Goal: Transaction & Acquisition: Purchase product/service

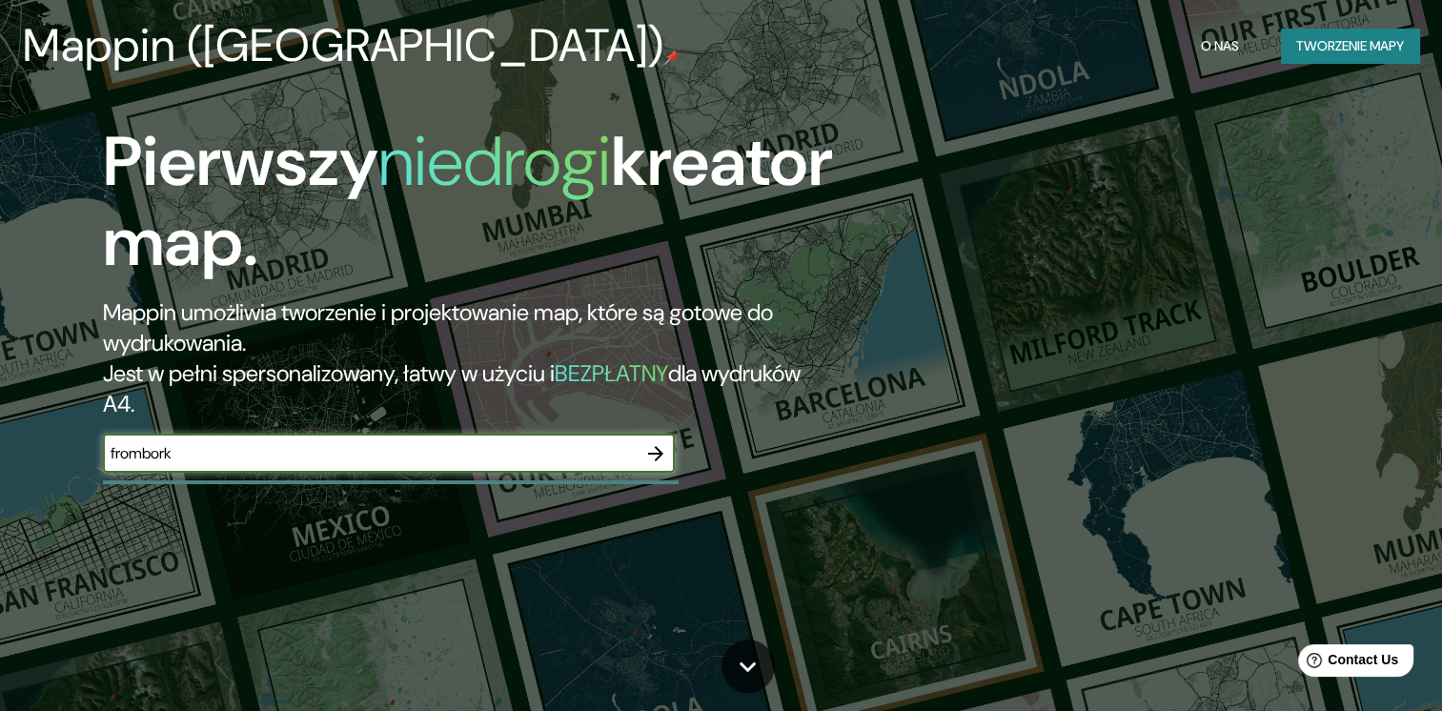
type input "frombork"
click at [651, 451] on icon "button" at bounding box center [655, 453] width 23 height 23
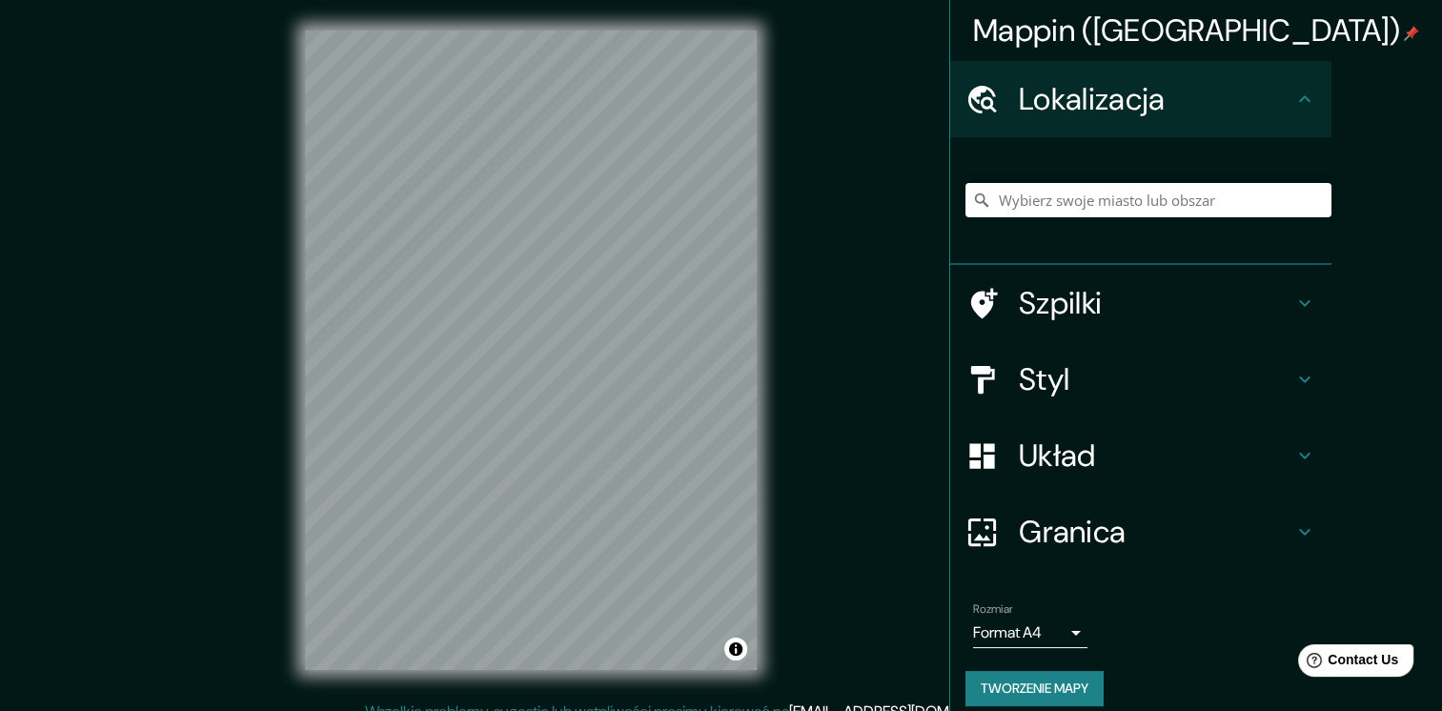
scroll to position [20, 0]
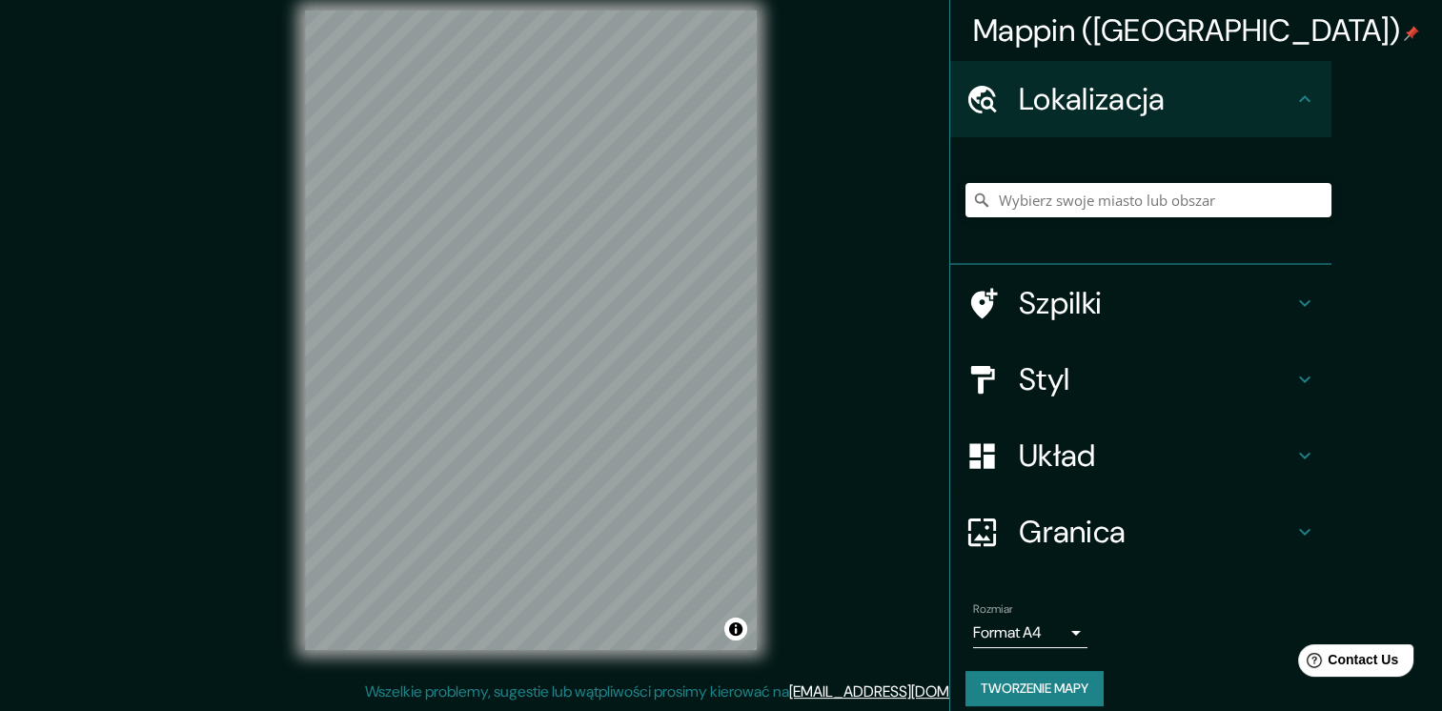
click at [1280, 469] on h4 "Układ" at bounding box center [1156, 456] width 275 height 38
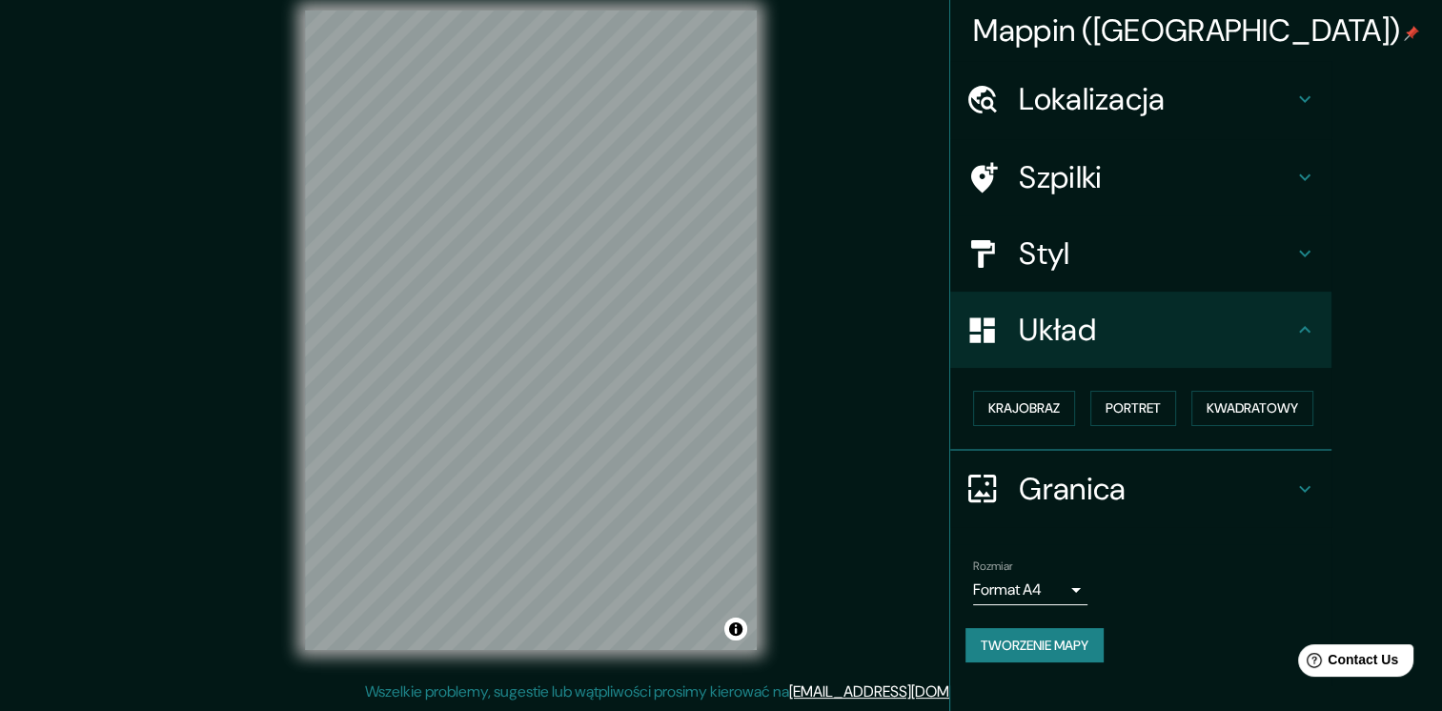
drag, startPoint x: 1279, startPoint y: 469, endPoint x: 1091, endPoint y: 320, distance: 240.3
click at [995, 320] on icon at bounding box center [982, 329] width 25 height 25
click at [1298, 404] on font "Kwadratowy" at bounding box center [1253, 409] width 92 height 24
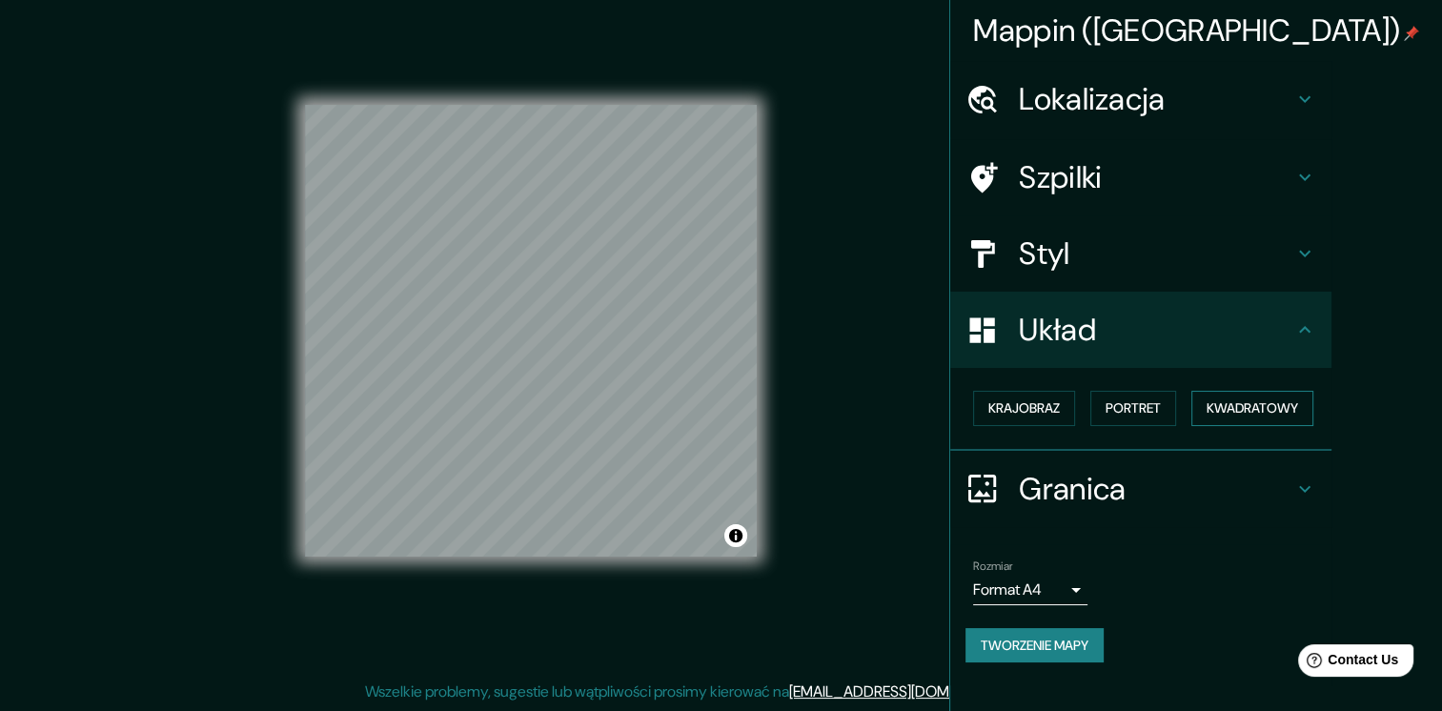
click at [1298, 404] on font "Kwadratowy" at bounding box center [1253, 409] width 92 height 24
click at [1194, 261] on h4 "Styl" at bounding box center [1156, 254] width 275 height 38
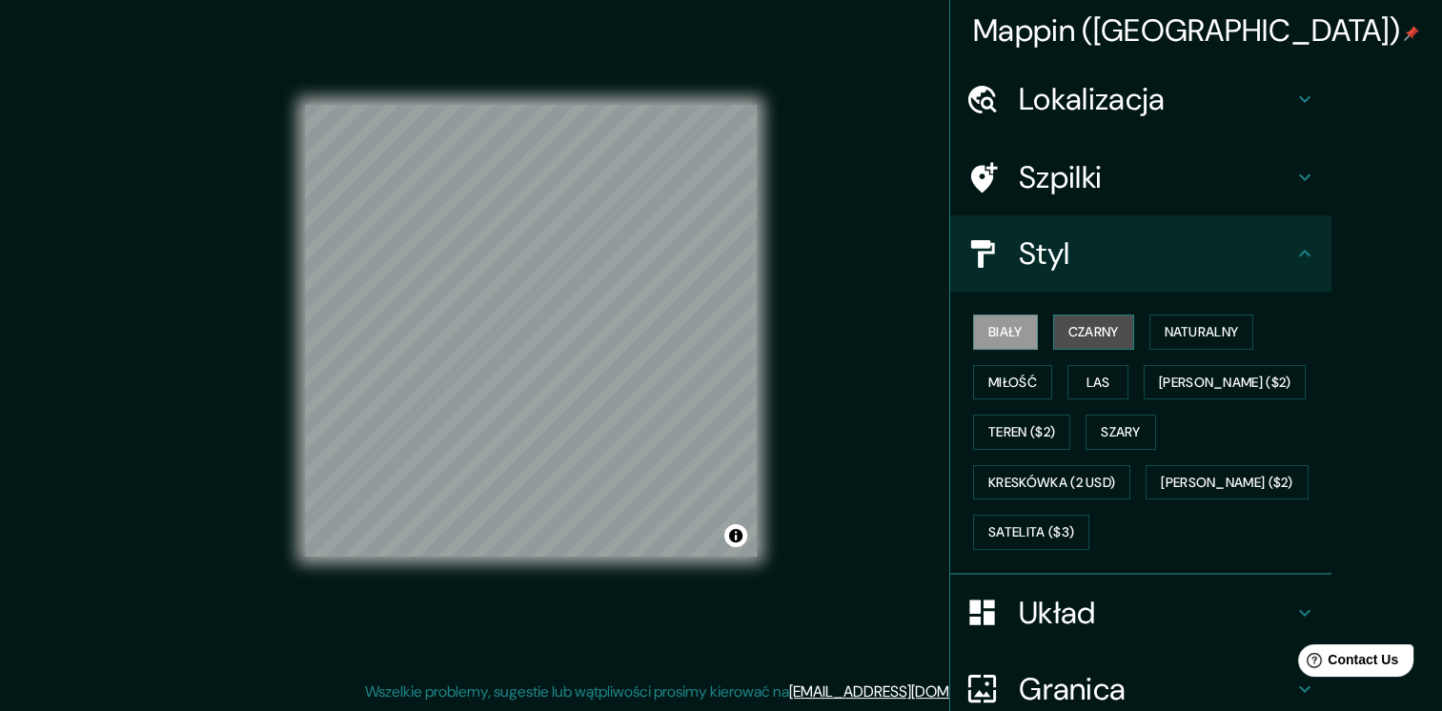
click at [1119, 326] on font "Czarny" at bounding box center [1094, 332] width 51 height 24
click at [1119, 325] on font "Czarny" at bounding box center [1094, 332] width 51 height 24
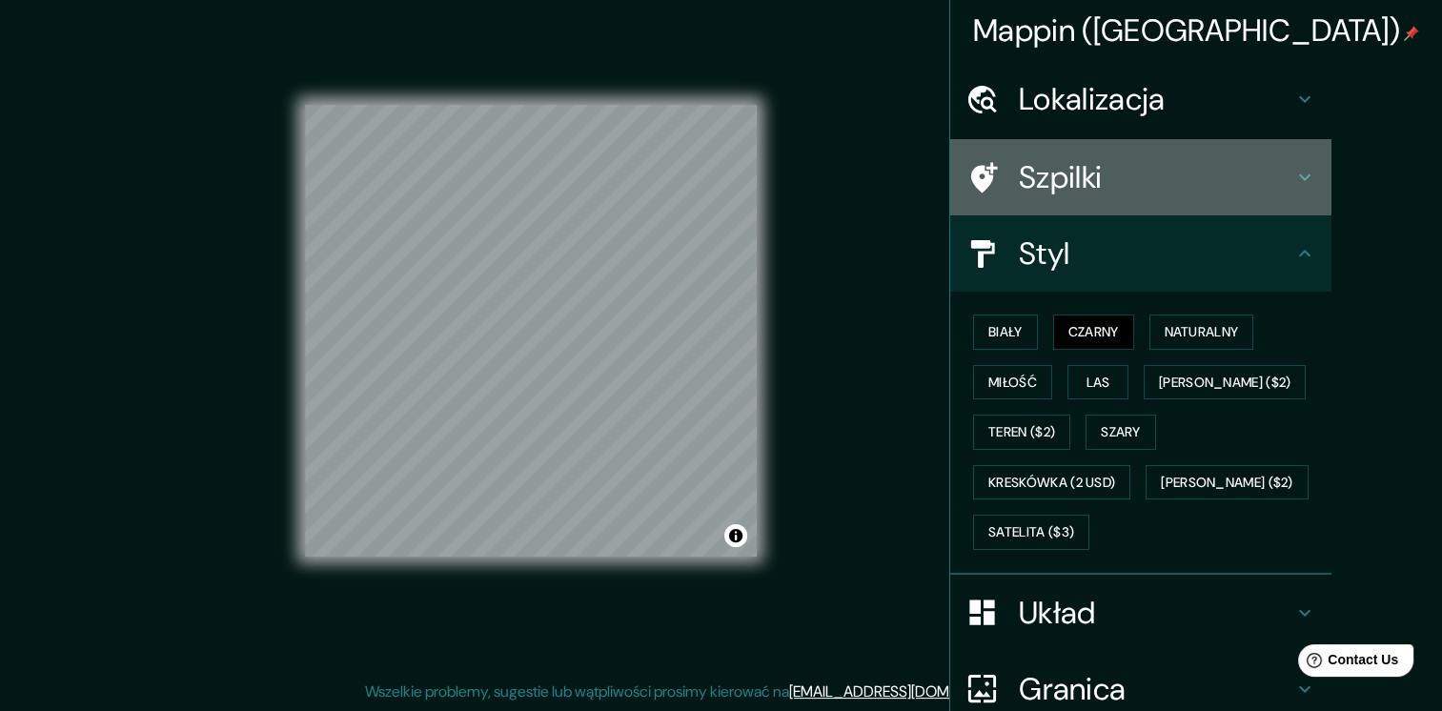
click at [1174, 162] on h4 "Szpilki" at bounding box center [1156, 177] width 275 height 38
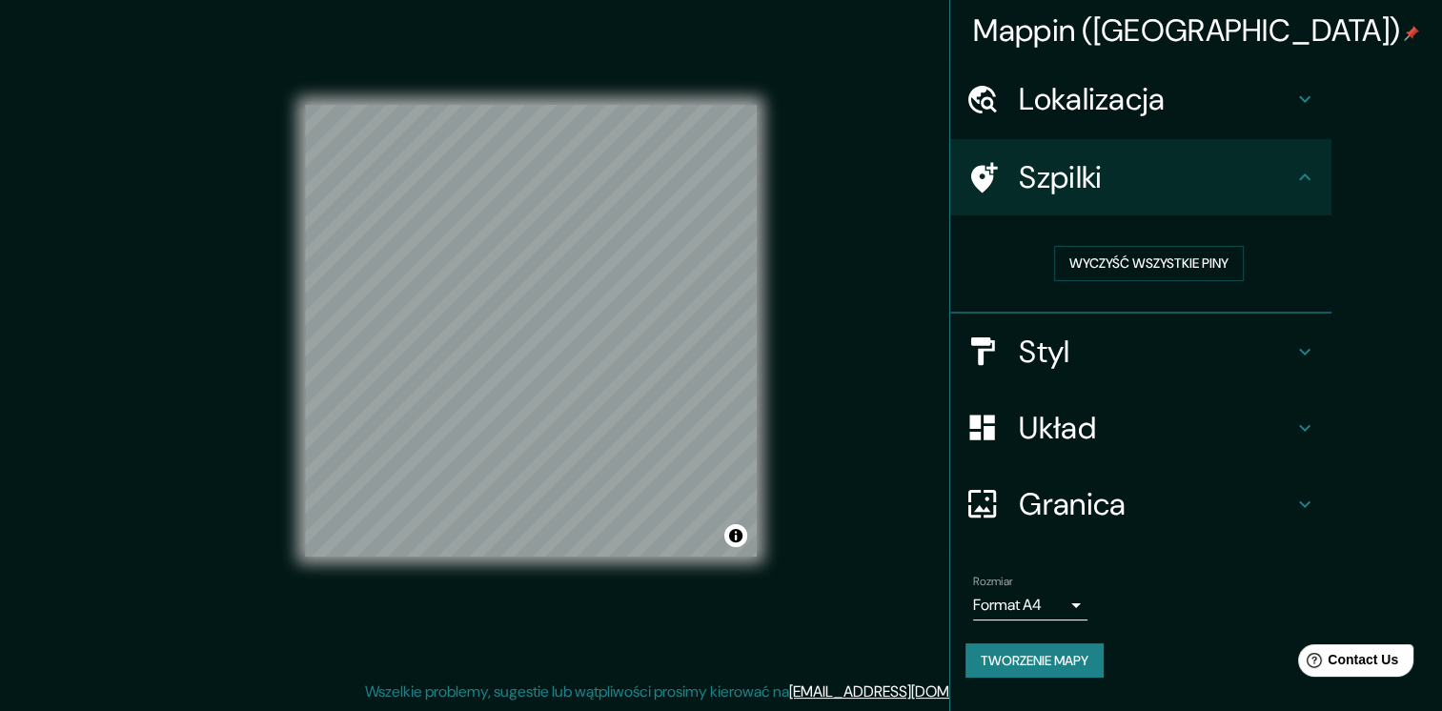
click at [1211, 111] on h4 "Lokalizacja" at bounding box center [1156, 99] width 275 height 38
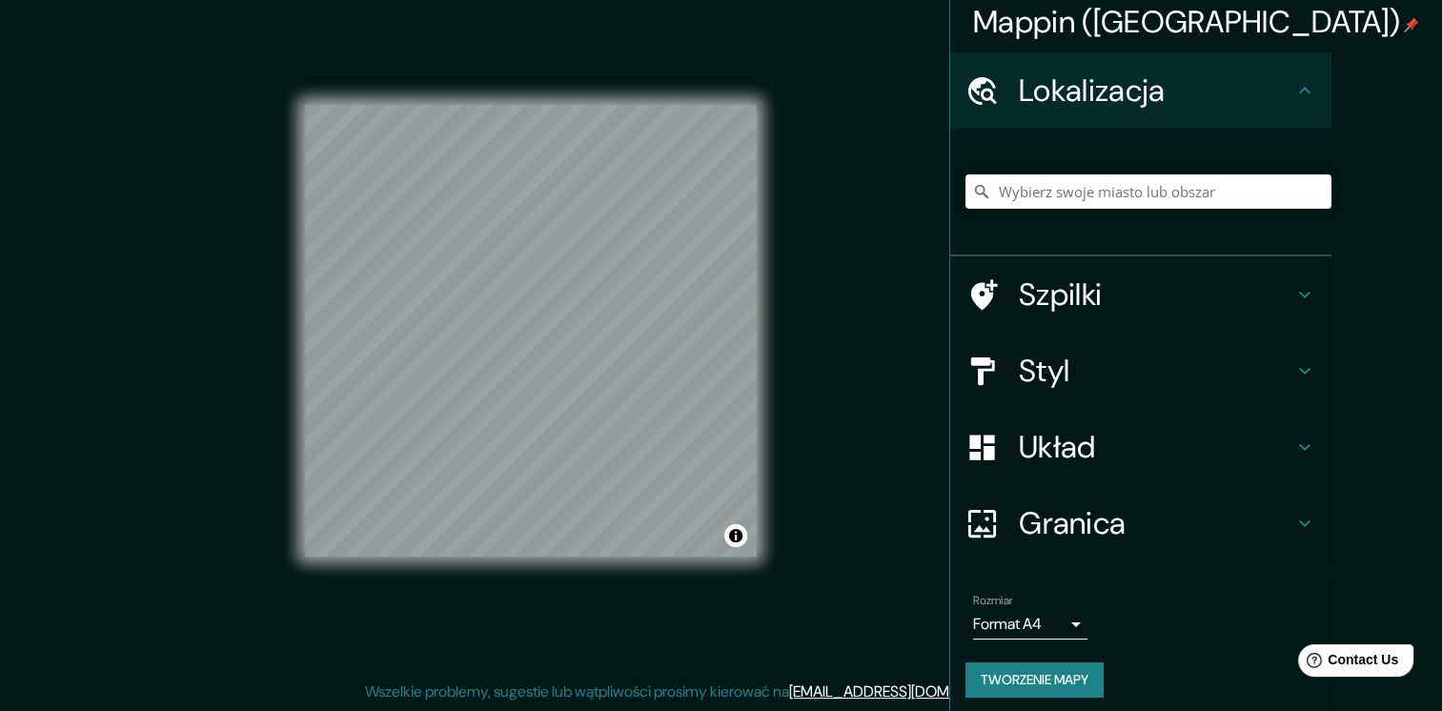
scroll to position [17, 0]
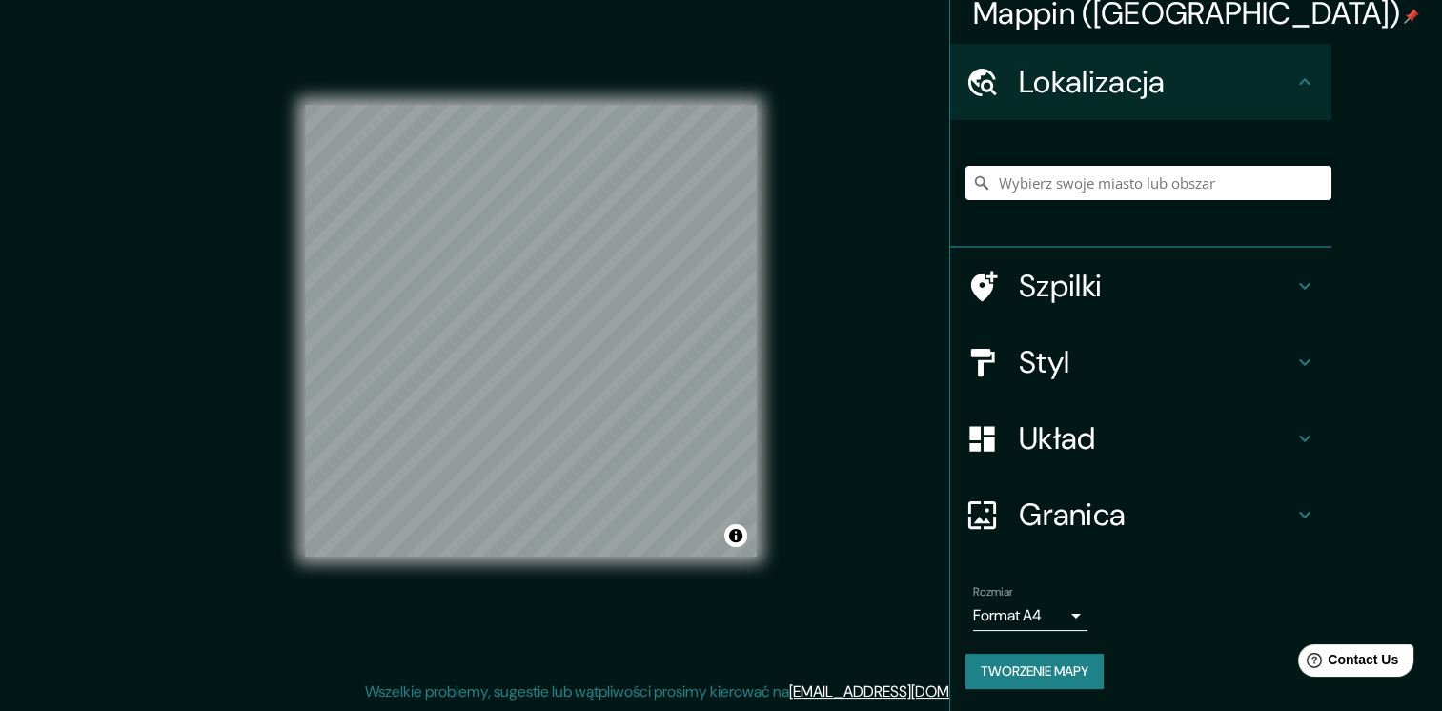
click at [1220, 518] on h4 "Granica" at bounding box center [1156, 515] width 275 height 38
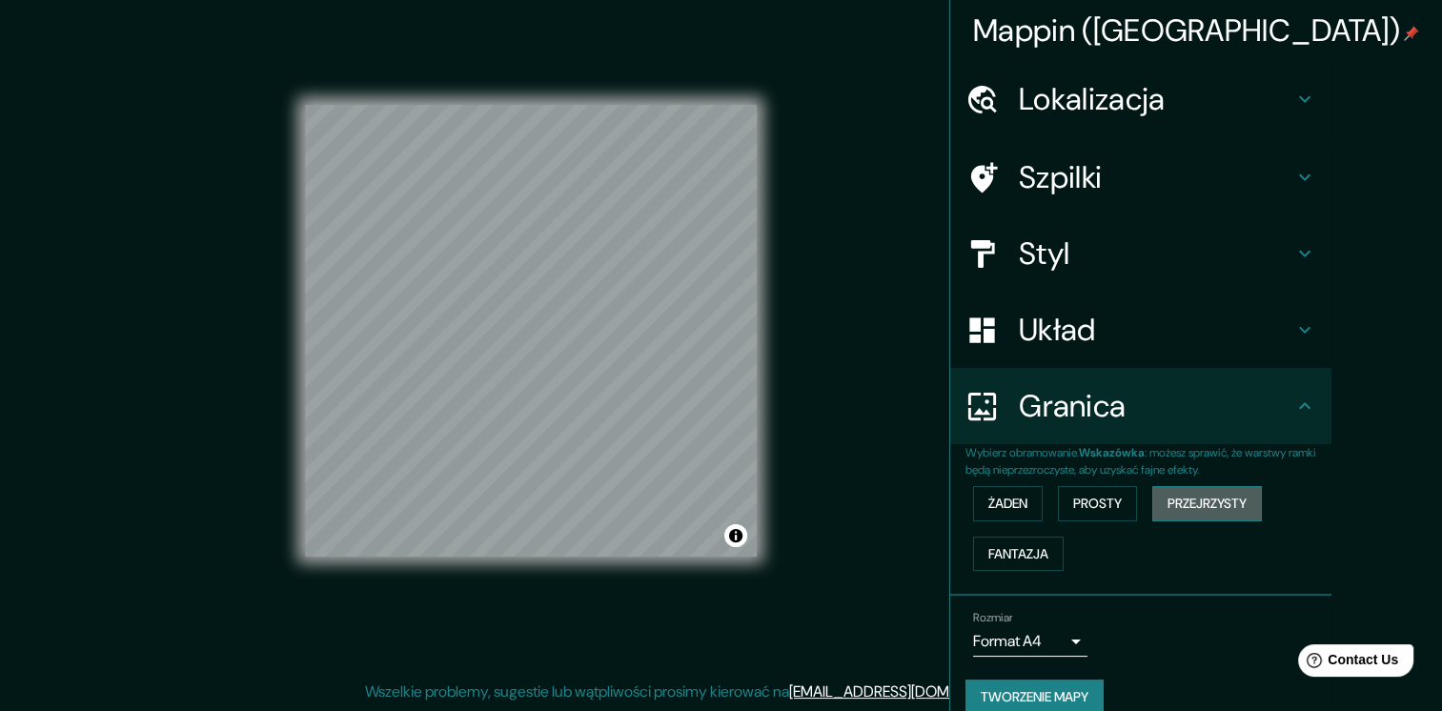
click at [1247, 500] on font "Przejrzysty" at bounding box center [1207, 504] width 79 height 24
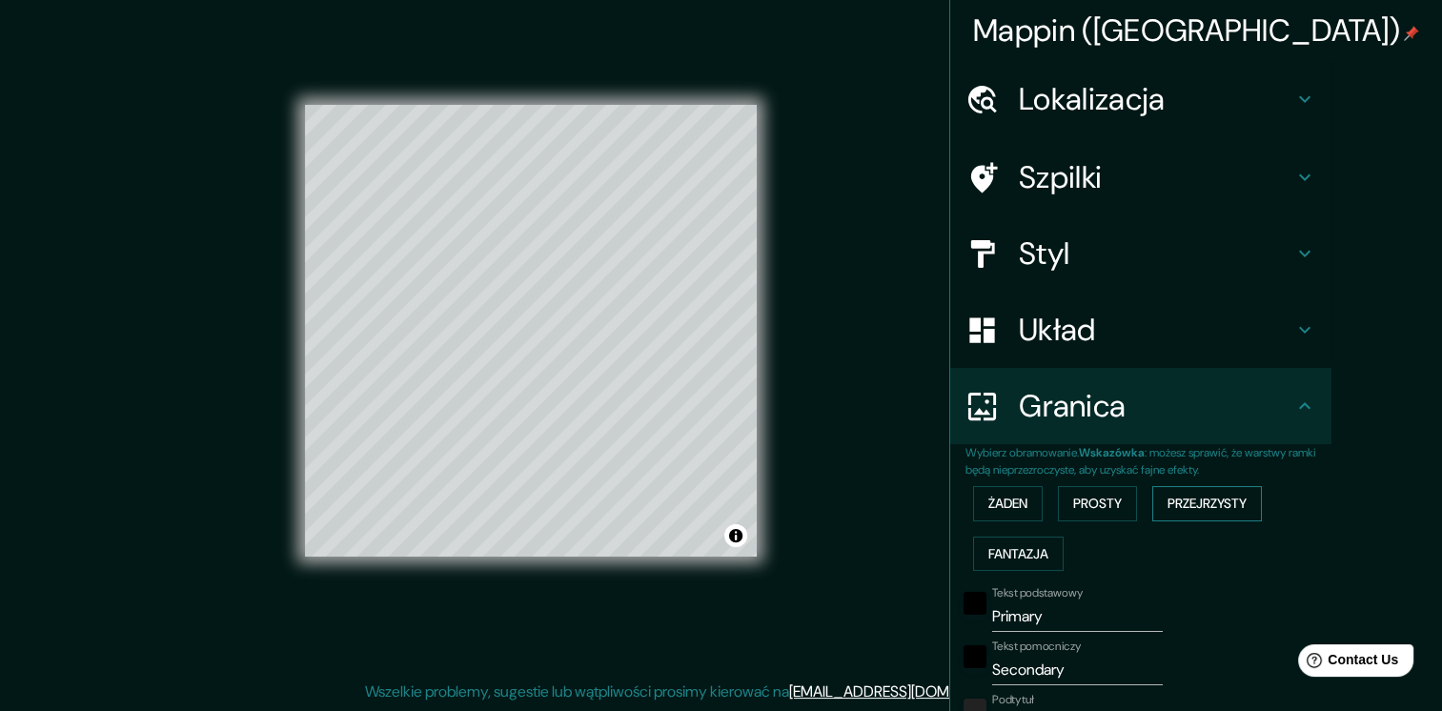
click at [1247, 508] on font "Przejrzysty" at bounding box center [1207, 504] width 79 height 24
type input "228"
type input "38"
click at [1137, 510] on button "Prosty" at bounding box center [1097, 503] width 79 height 35
click at [1043, 503] on button "Żaden" at bounding box center [1008, 503] width 70 height 35
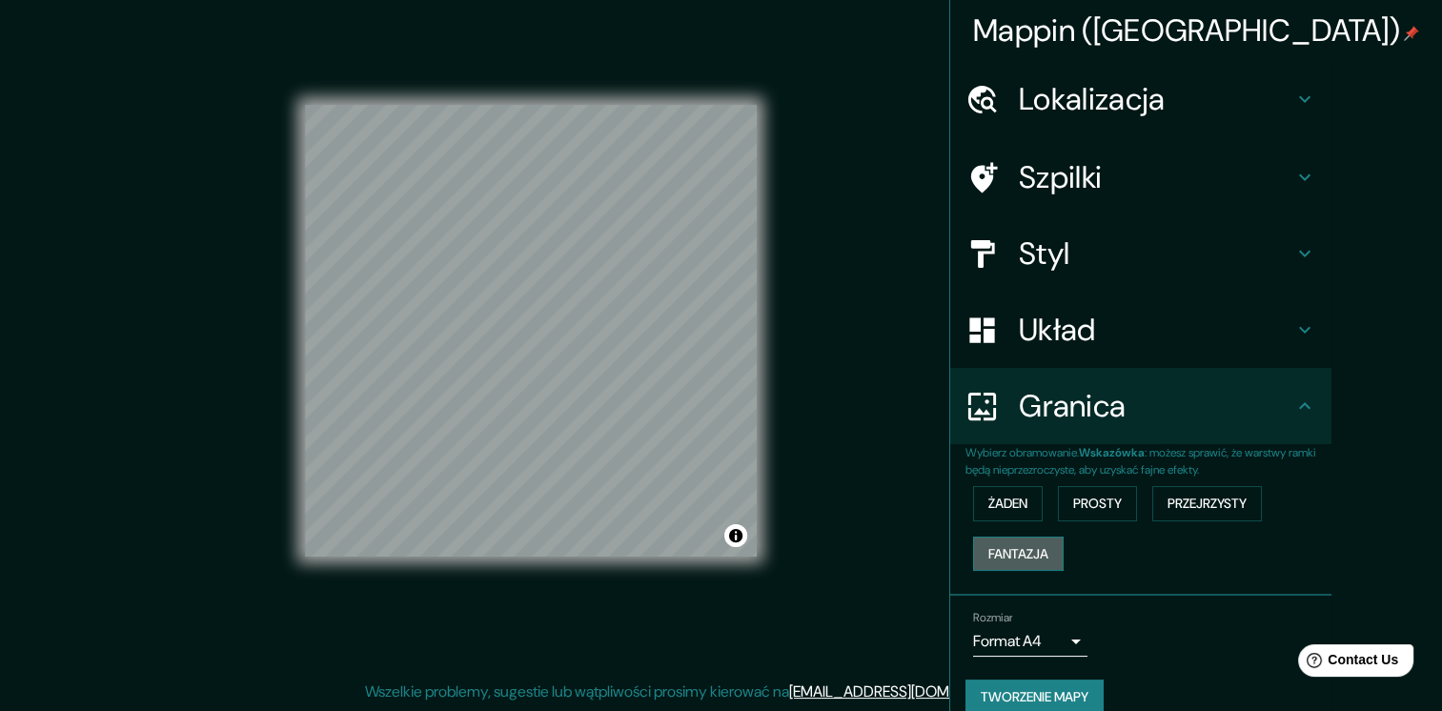
click at [1049, 542] on font "Fantazja" at bounding box center [1019, 554] width 60 height 24
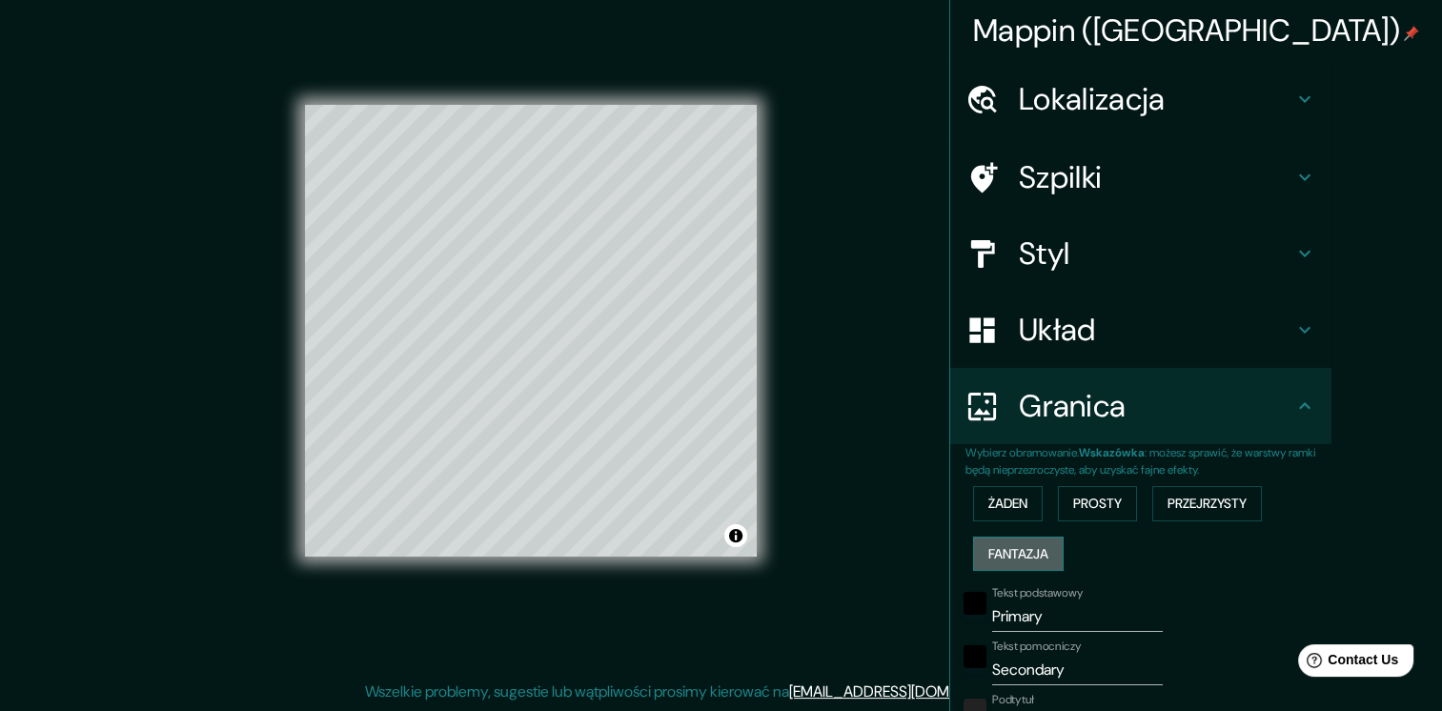
click at [1049, 555] on font "Fantazja" at bounding box center [1019, 554] width 60 height 24
type input "190"
type input "38"
type input "19"
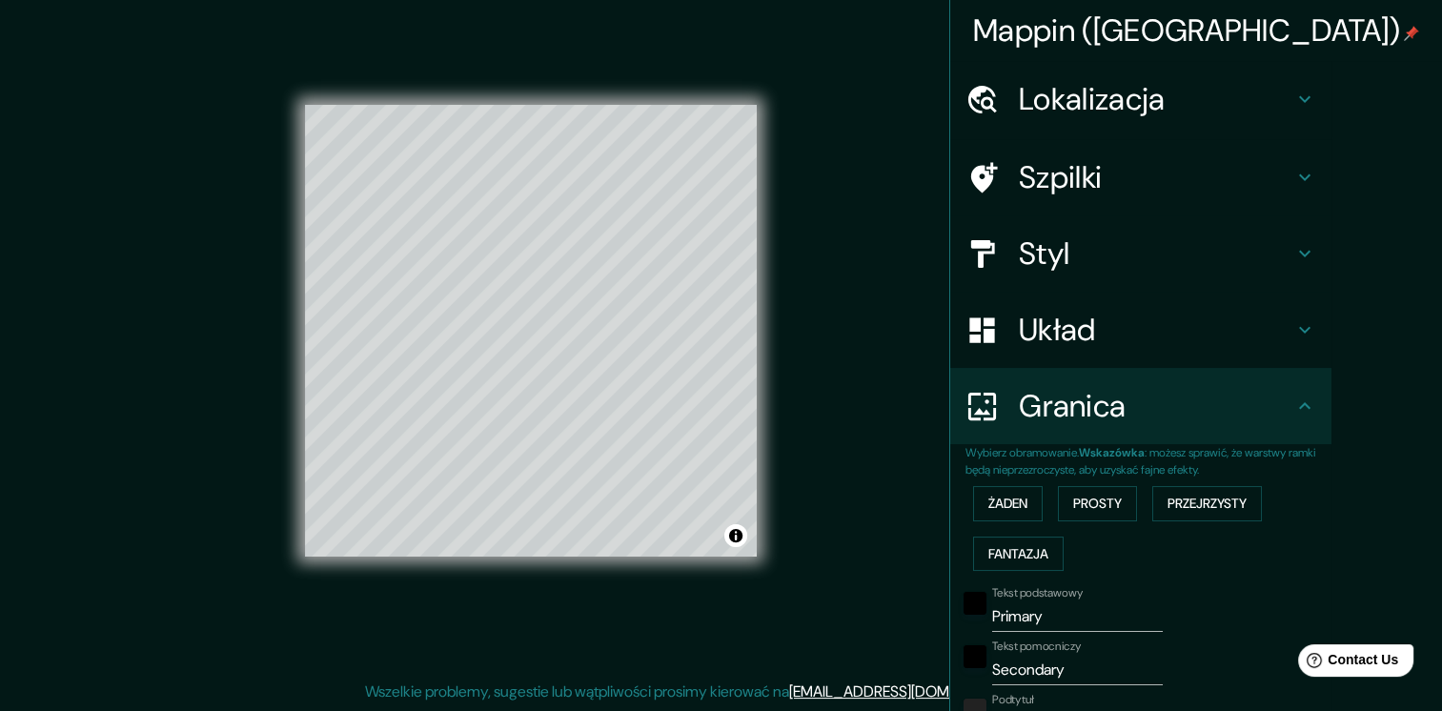
click at [1255, 76] on div "Lokalizacja" at bounding box center [1140, 99] width 381 height 76
type input "190"
type input "38"
type input "19"
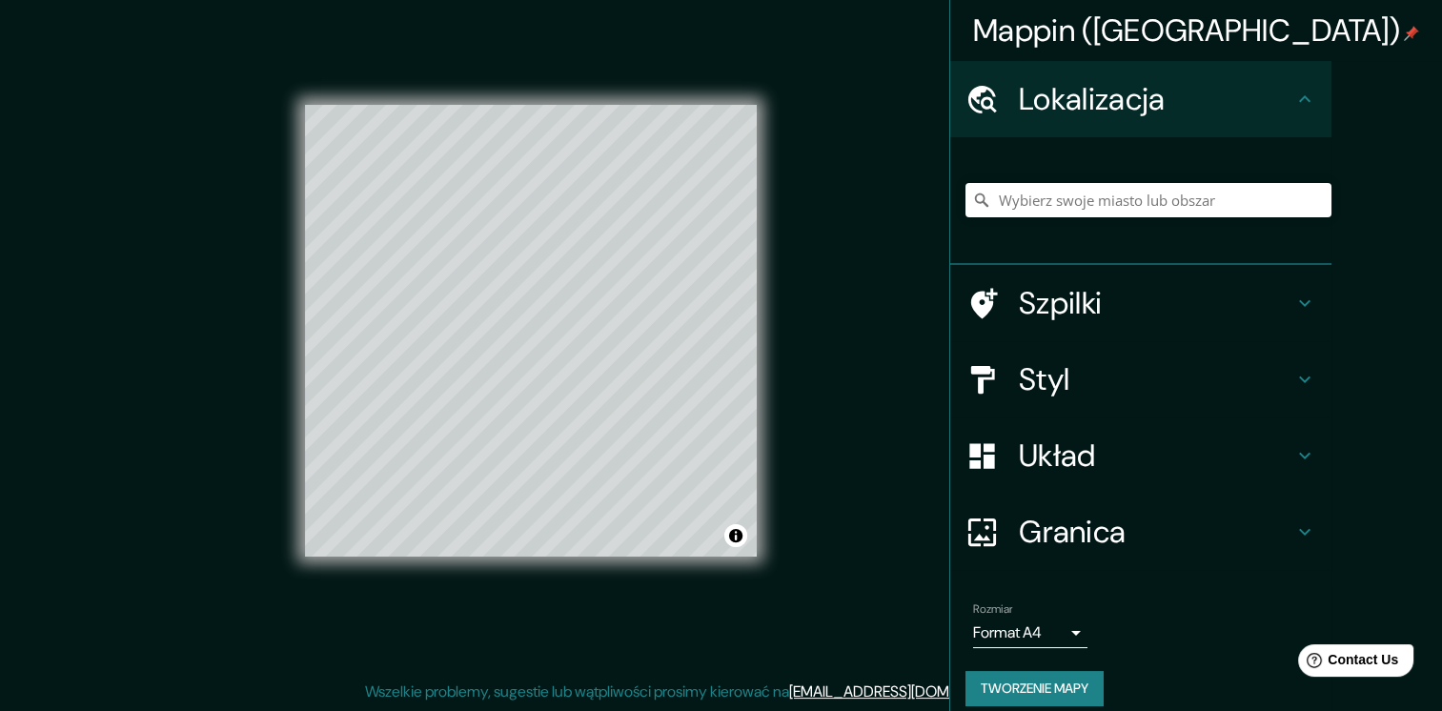
click at [1344, 32] on h4 "Mappin ([GEOGRAPHIC_DATA])" at bounding box center [1196, 30] width 446 height 38
